Goal: Task Accomplishment & Management: Manage account settings

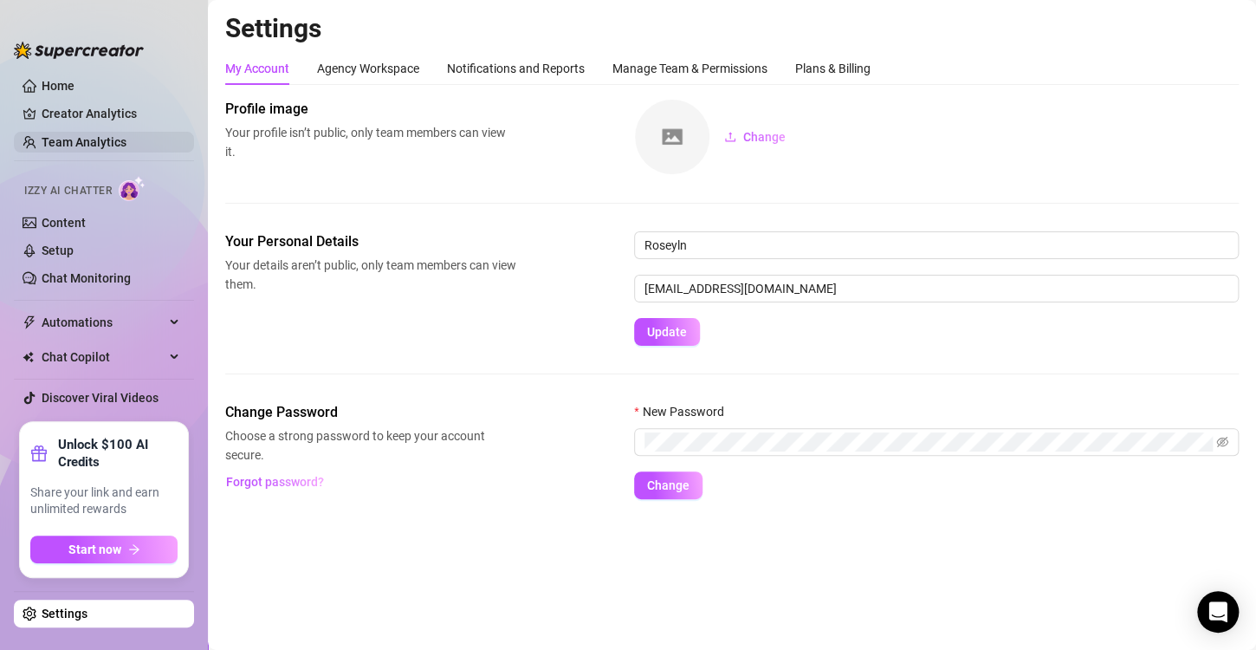
click at [78, 138] on link "Team Analytics" at bounding box center [84, 142] width 85 height 14
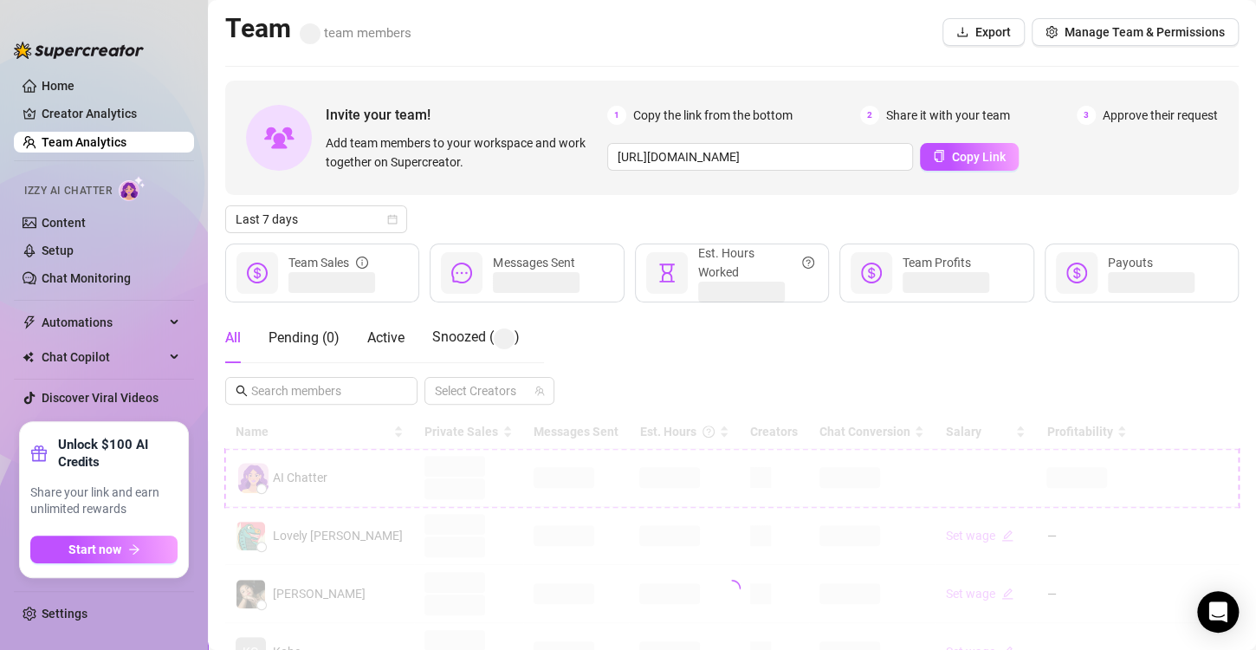
click at [637, 478] on div at bounding box center [732, 588] width 1014 height 347
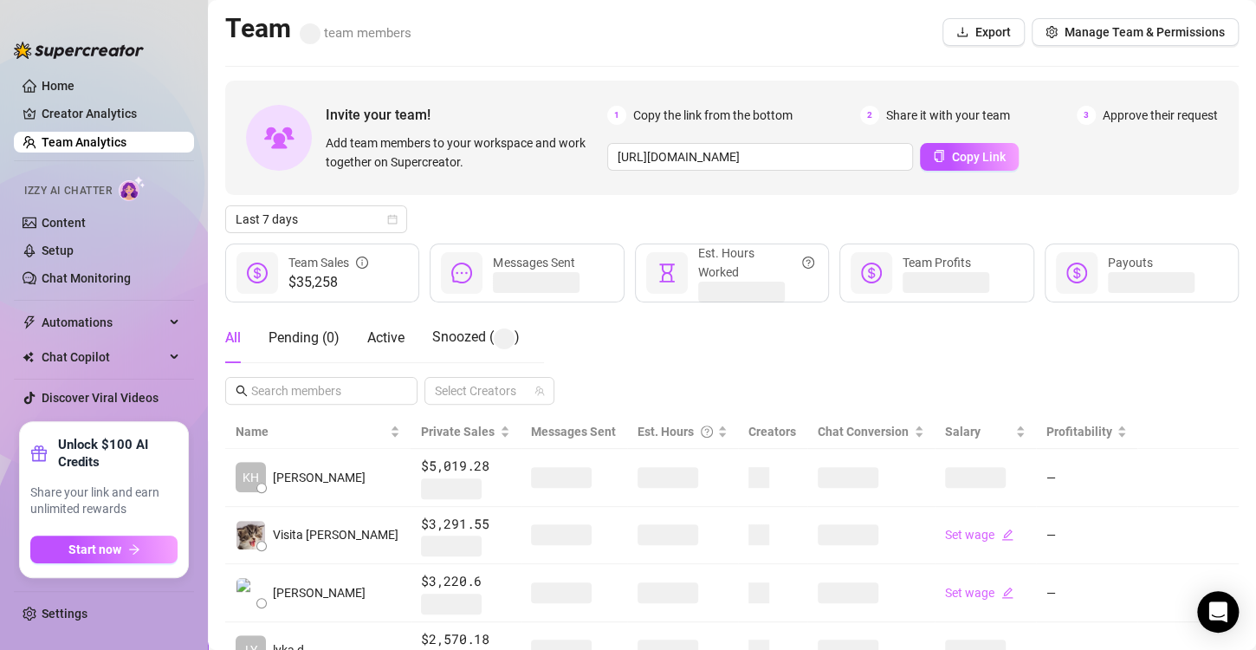
click at [638, 478] on span at bounding box center [668, 477] width 61 height 21
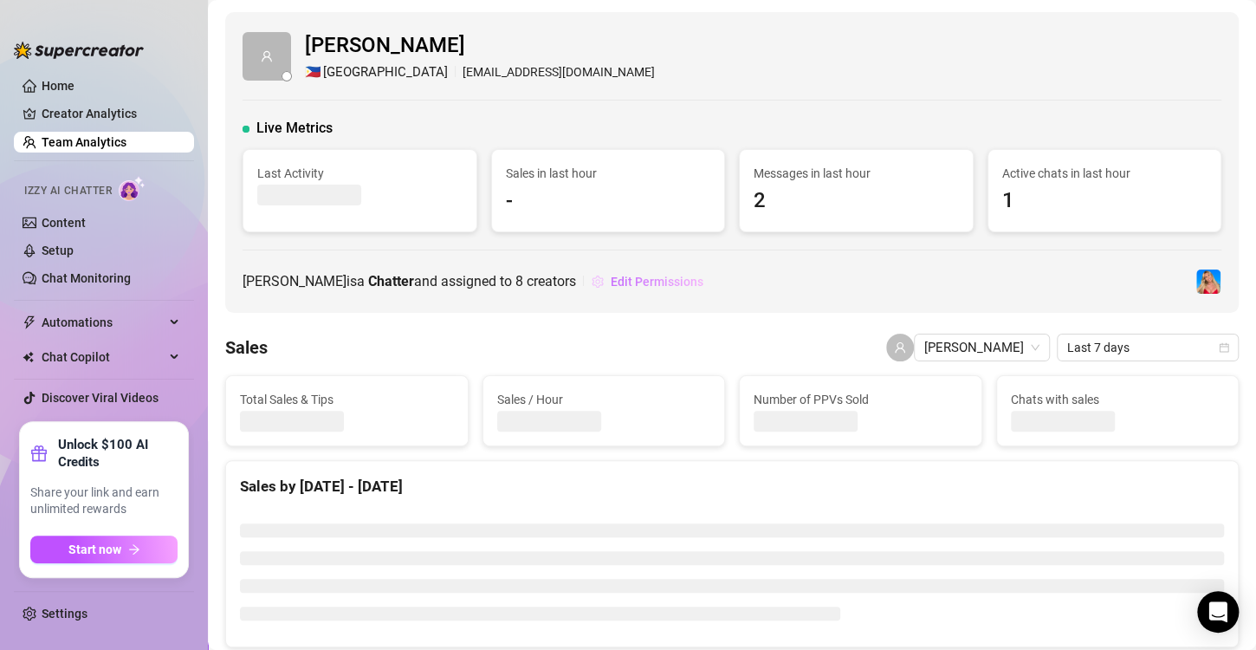
click at [611, 284] on span "Edit Permissions" at bounding box center [657, 282] width 93 height 14
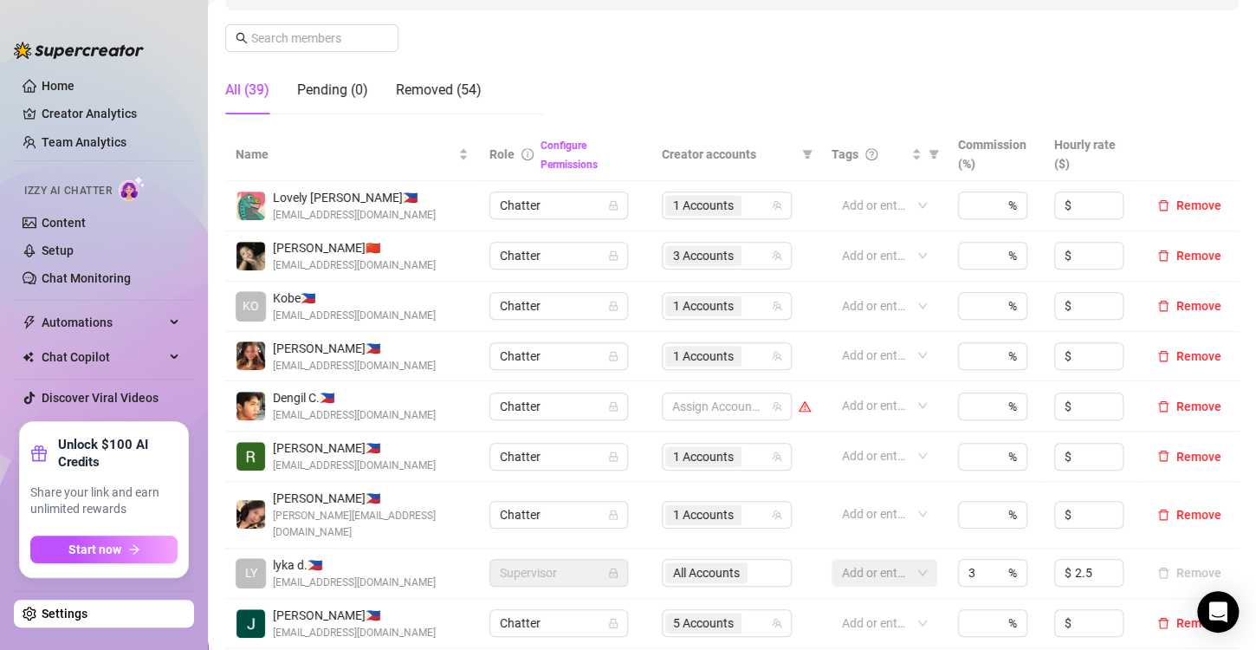
scroll to position [607, 0]
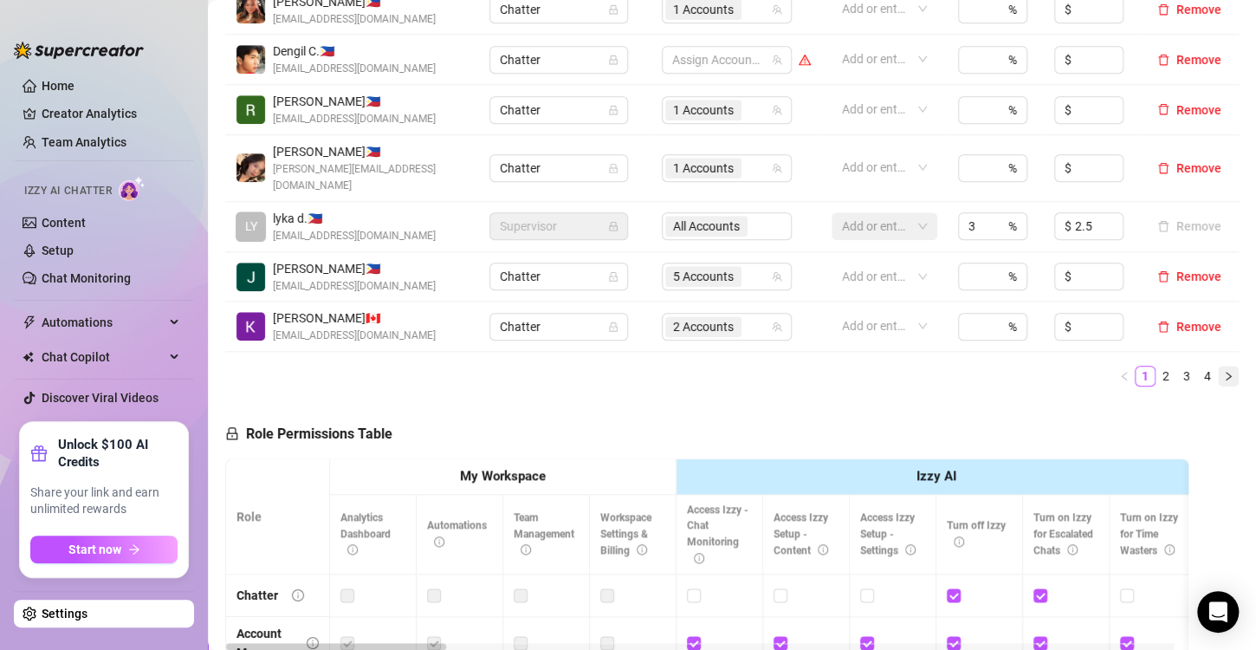
click at [1224, 371] on icon "right" at bounding box center [1229, 376] width 10 height 10
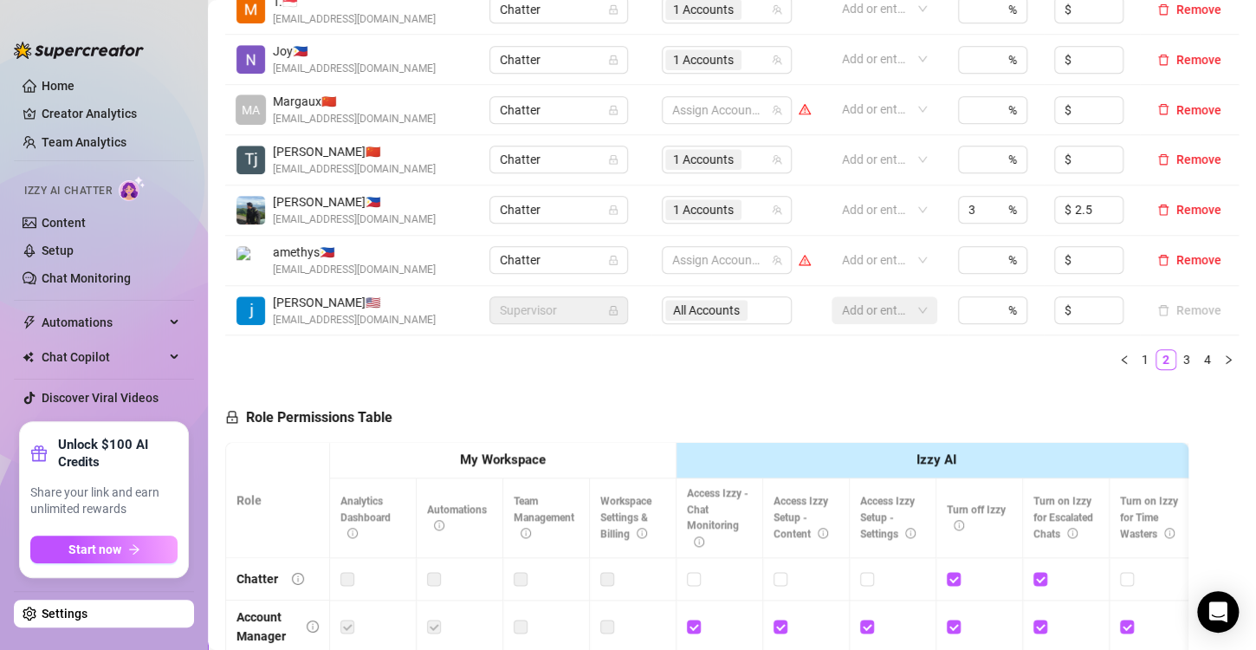
scroll to position [433, 0]
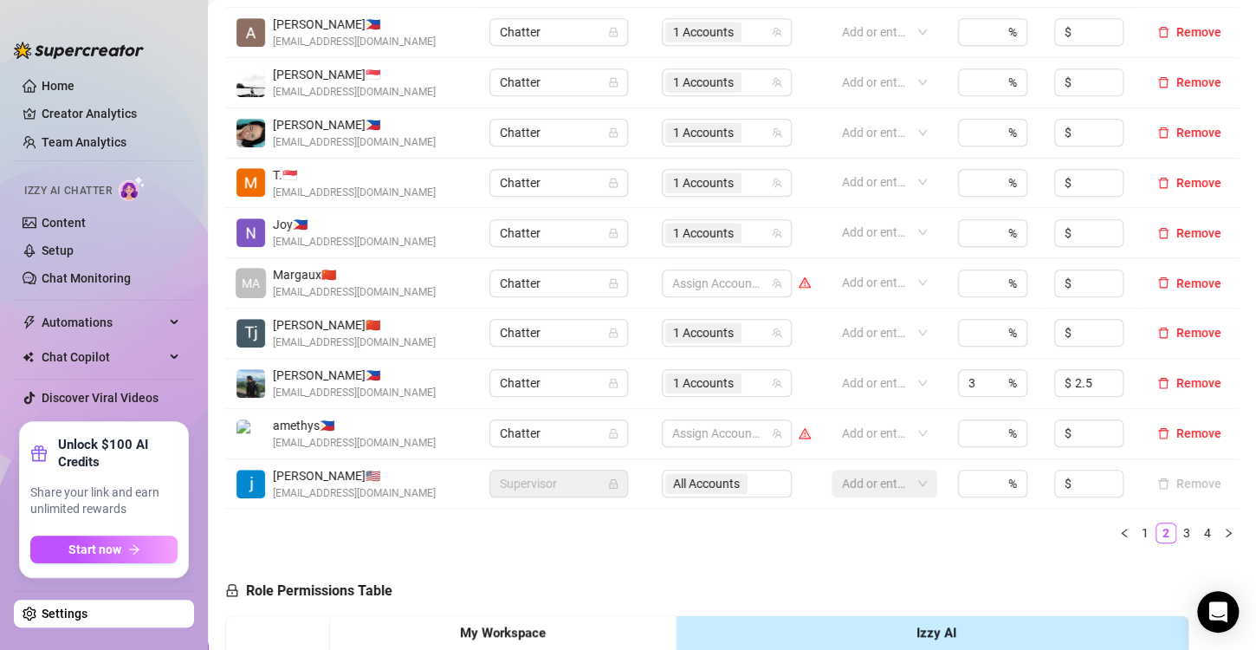
click at [1224, 529] on icon "right" at bounding box center [1229, 533] width 10 height 10
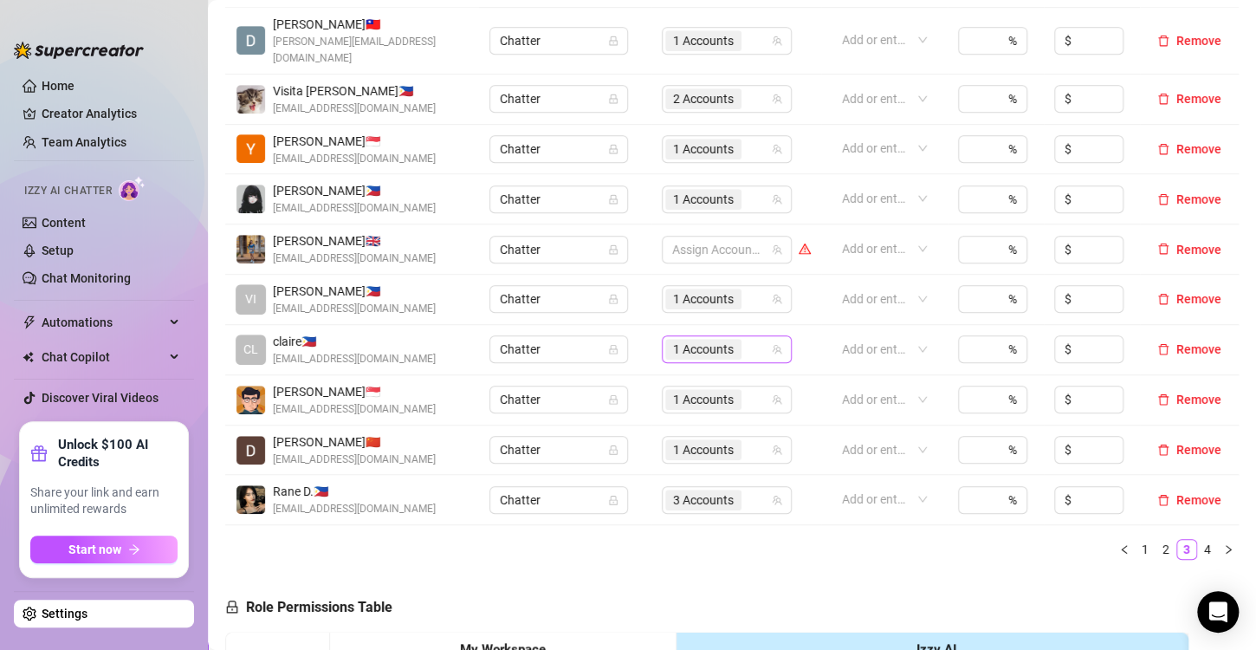
click at [698, 340] on span "1 Accounts" at bounding box center [703, 349] width 61 height 19
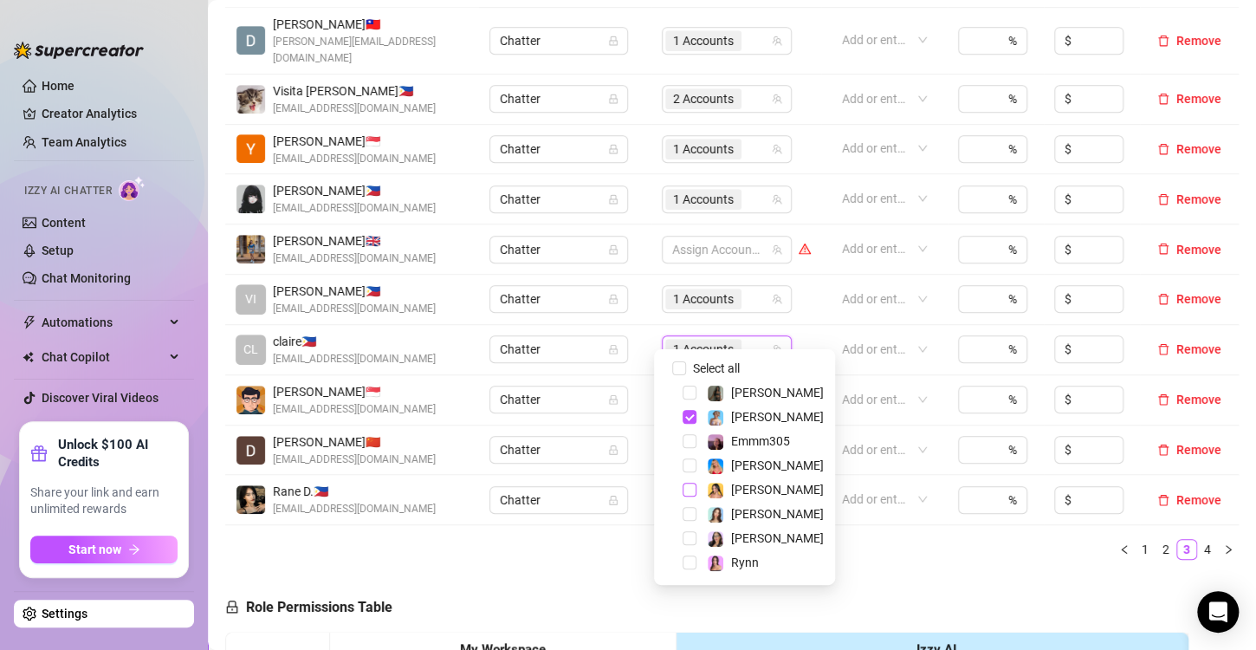
click at [685, 490] on span "Select tree node" at bounding box center [690, 490] width 14 height 14
click at [685, 415] on span "Select tree node" at bounding box center [690, 417] width 14 height 14
click at [801, 530] on div "Select all [PERSON_NAME] [PERSON_NAME] Emmm305 [PERSON_NAME] [PERSON_NAME] [PER…" at bounding box center [744, 467] width 181 height 236
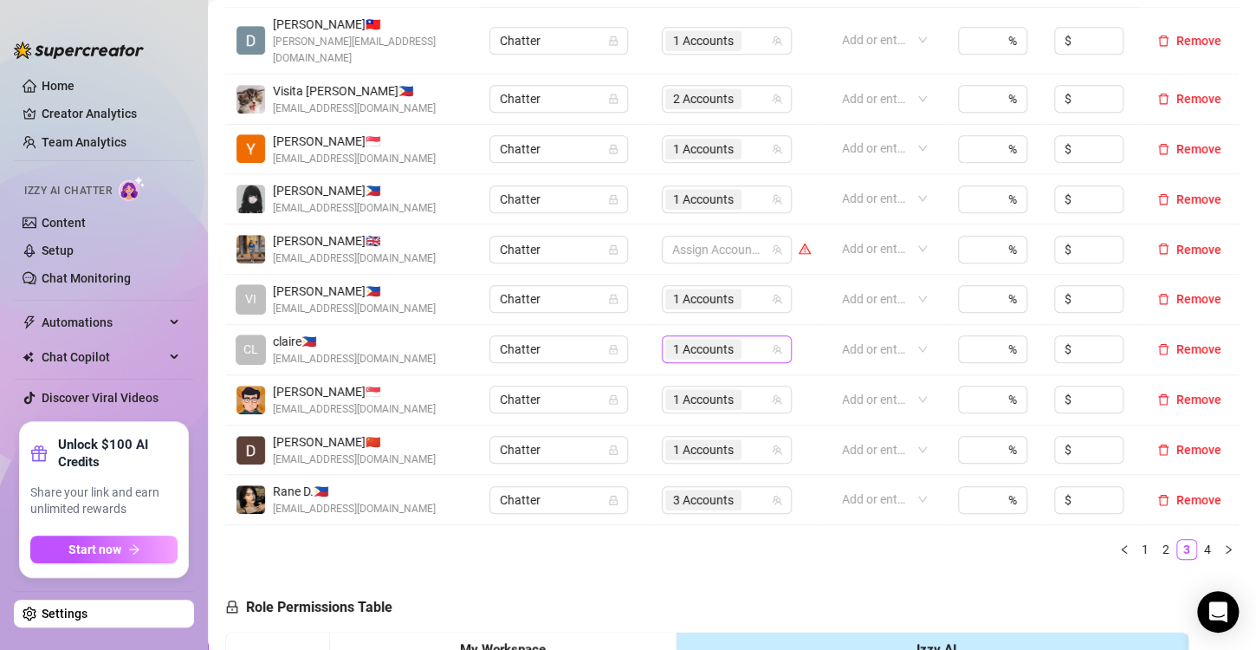
click at [693, 340] on span "1 Accounts" at bounding box center [703, 349] width 61 height 19
